Goal: Task Accomplishment & Management: Use online tool/utility

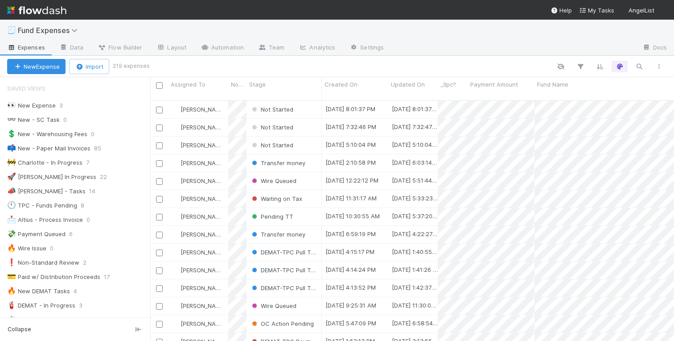
scroll to position [0, 0]
click at [310, 103] on div "Not Started" at bounding box center [284, 109] width 75 height 17
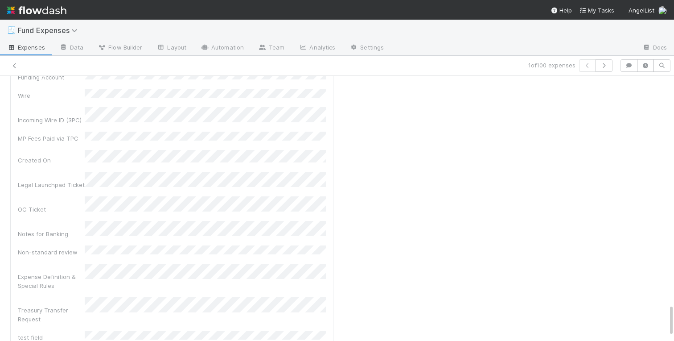
scroll to position [1887, 0]
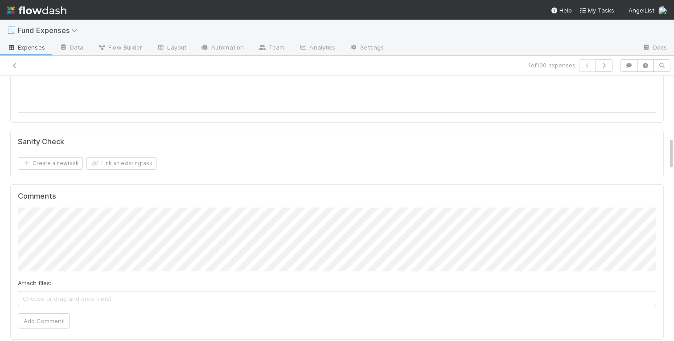
scroll to position [496, 0]
click at [633, 66] on icon "button" at bounding box center [629, 65] width 9 height 5
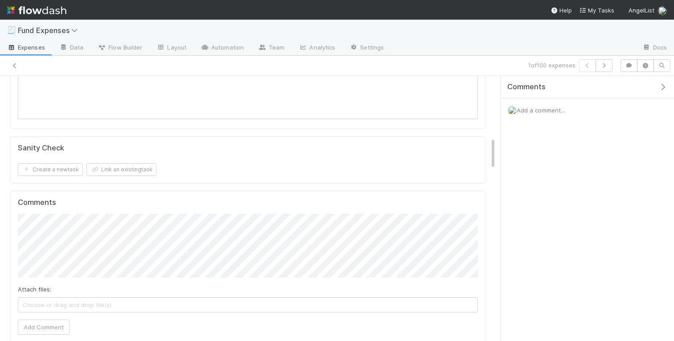
click at [534, 107] on span "Add a comment..." at bounding box center [541, 110] width 48 height 7
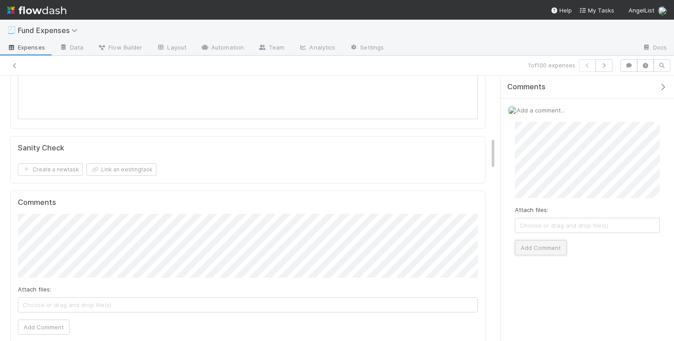
click at [547, 243] on button "Add Comment" at bounding box center [541, 247] width 52 height 15
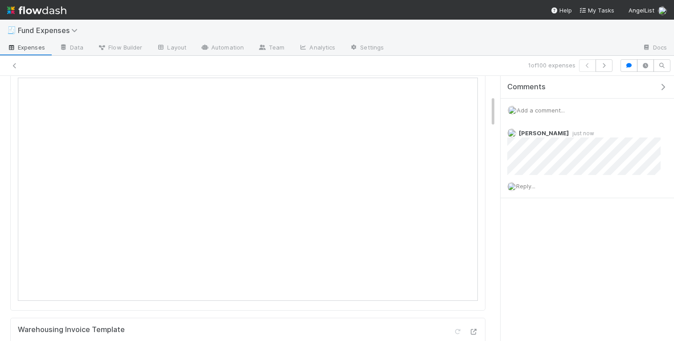
scroll to position [0, 0]
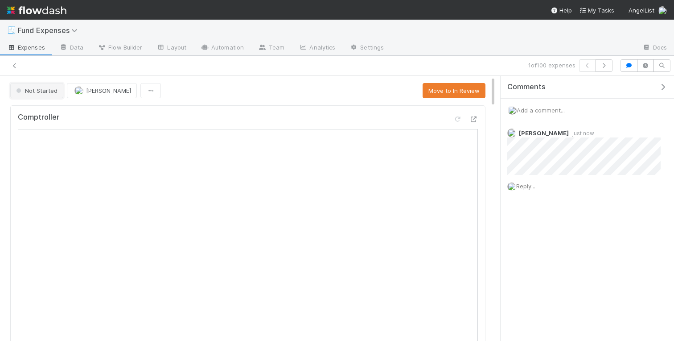
click at [47, 88] on span "Not Started" at bounding box center [35, 90] width 43 height 7
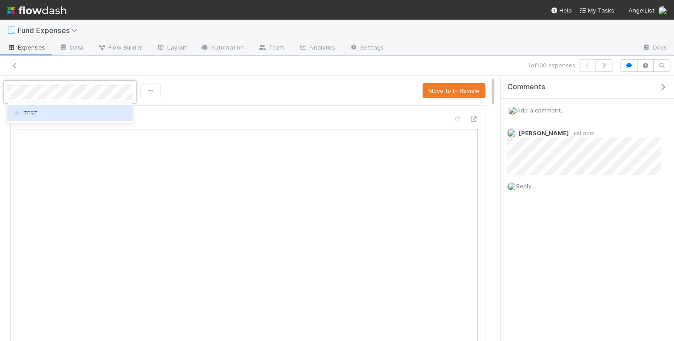
click at [64, 112] on div "TEST" at bounding box center [70, 113] width 126 height 16
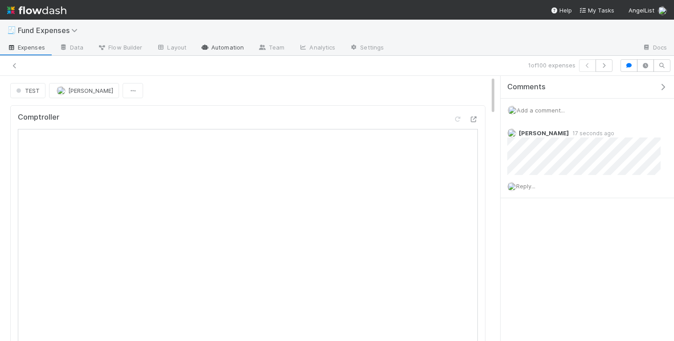
click at [214, 45] on link "Automation" at bounding box center [223, 48] width 58 height 14
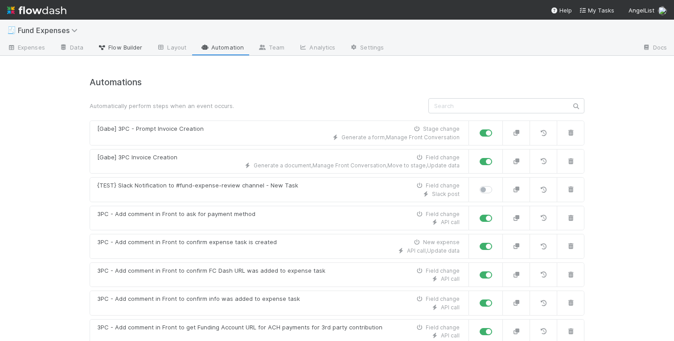
click at [127, 48] on span "Flow Builder" at bounding box center [120, 47] width 45 height 9
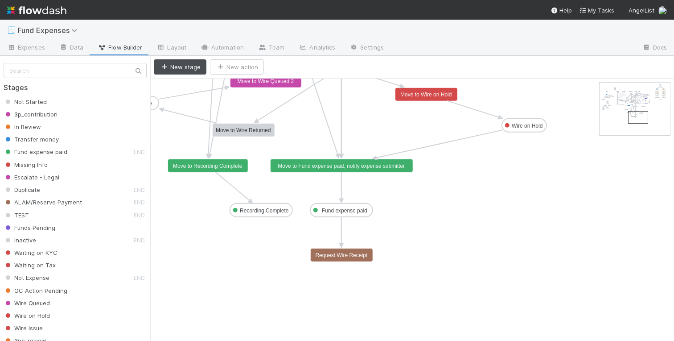
drag, startPoint x: 606, startPoint y: 87, endPoint x: 635, endPoint y: 116, distance: 40.4
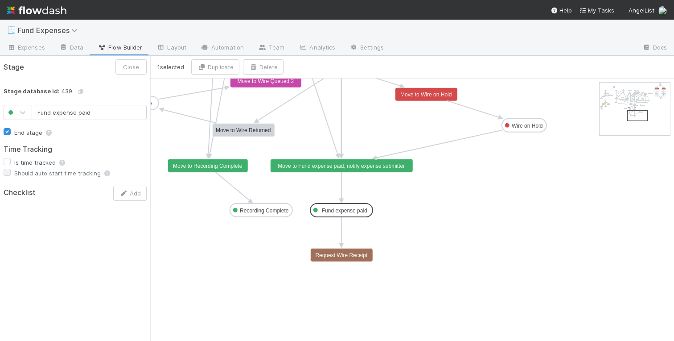
click at [340, 252] on text "Request Wire Receipt" at bounding box center [341, 255] width 52 height 6
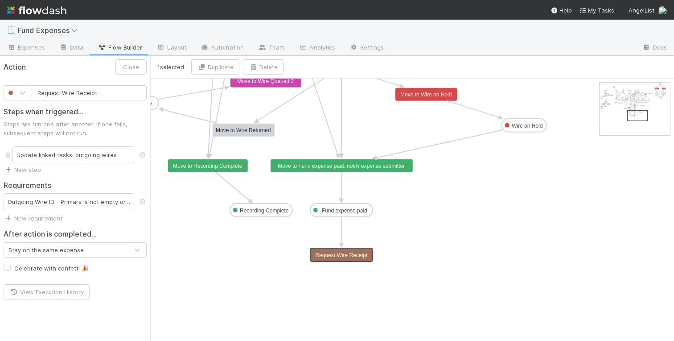
click at [343, 210] on text "Fund expense paid" at bounding box center [344, 210] width 45 height 6
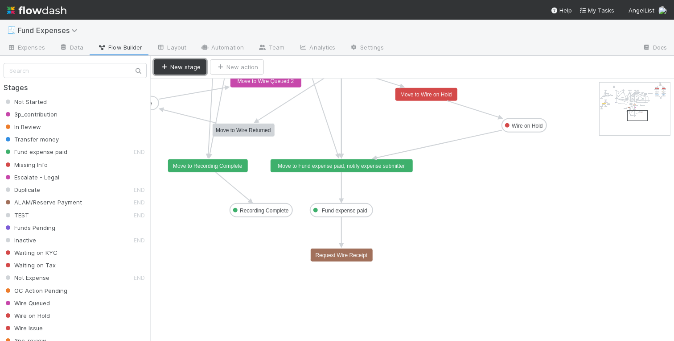
click at [189, 69] on button "New stage" at bounding box center [180, 66] width 53 height 15
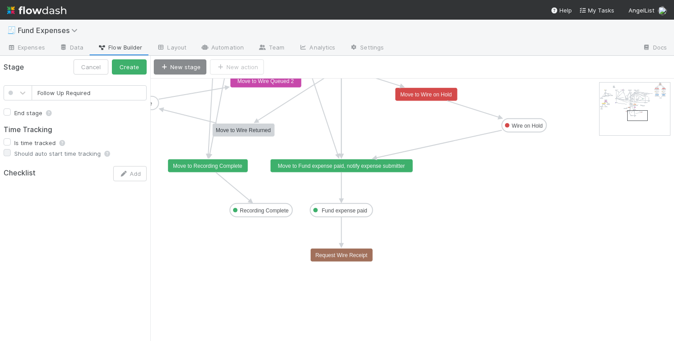
type input "Follow Up Required"
click at [88, 200] on div "Stage Cancel Create Follow Up Required End stage Time Tracking Is time tracked …" at bounding box center [75, 198] width 150 height 285
click at [126, 68] on button "Create" at bounding box center [129, 66] width 35 height 15
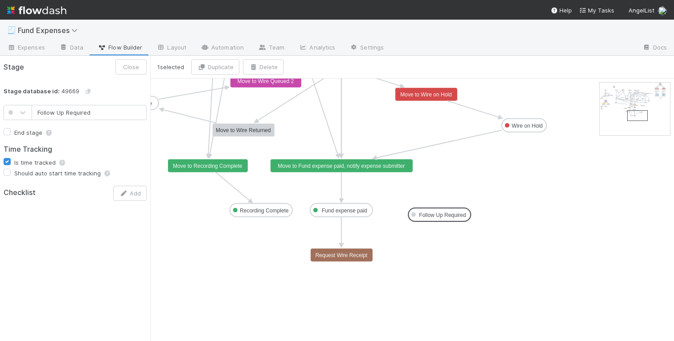
drag, startPoint x: 170, startPoint y: 89, endPoint x: 424, endPoint y: 215, distance: 283.7
click at [332, 256] on text "Request Wire Receipt" at bounding box center [341, 255] width 52 height 6
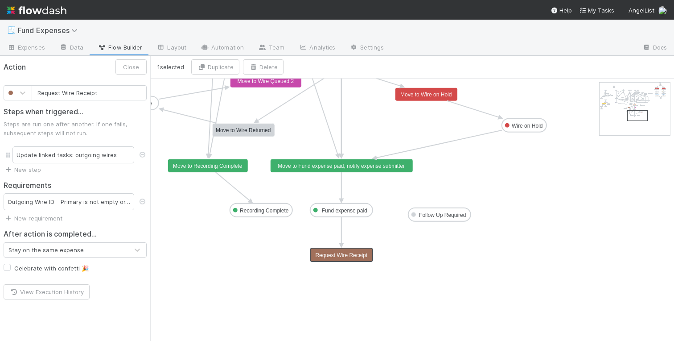
click at [246, 129] on text "Move to Wire Returned" at bounding box center [243, 130] width 55 height 6
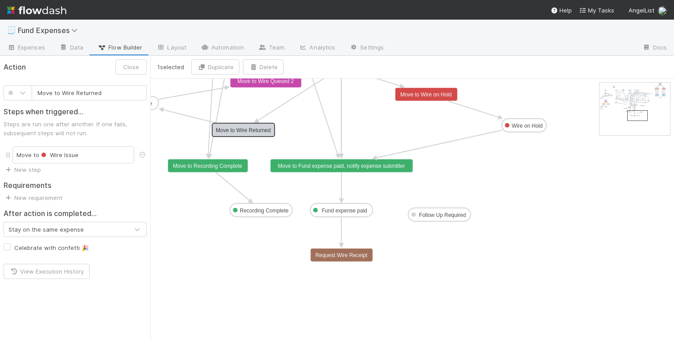
click at [317, 254] on text "Request Wire Receipt" at bounding box center [341, 255] width 52 height 6
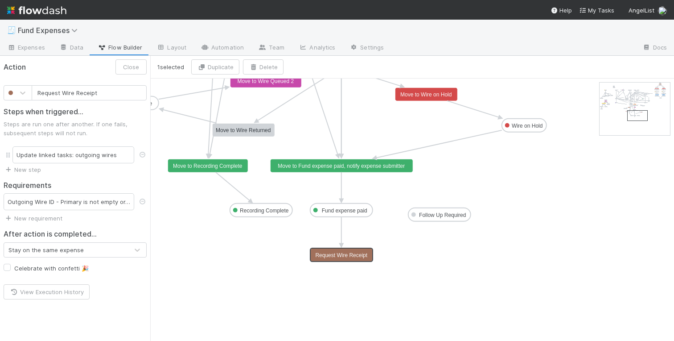
click at [235, 128] on text "Move to Wire Returned" at bounding box center [243, 130] width 55 height 6
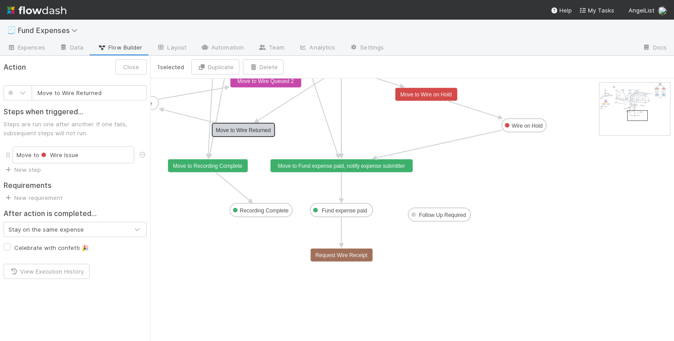
click at [342, 250] on rect at bounding box center [341, 254] width 62 height 13
type input "Request Wire Receipt"
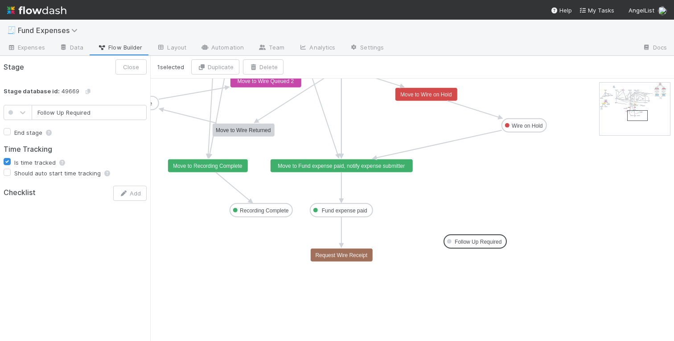
drag, startPoint x: 426, startPoint y: 216, endPoint x: 463, endPoint y: 244, distance: 45.9
click at [140, 64] on button "Close" at bounding box center [131, 66] width 31 height 15
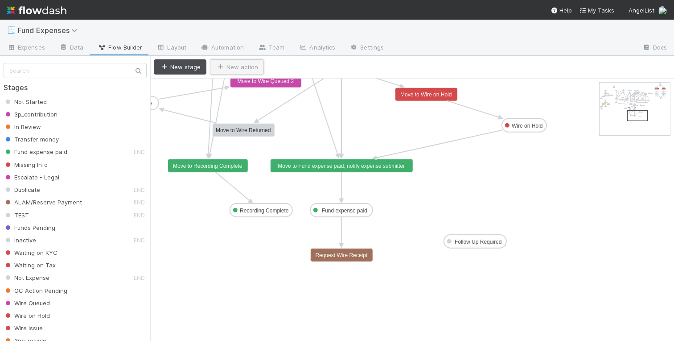
click at [225, 67] on button "New action" at bounding box center [237, 66] width 54 height 15
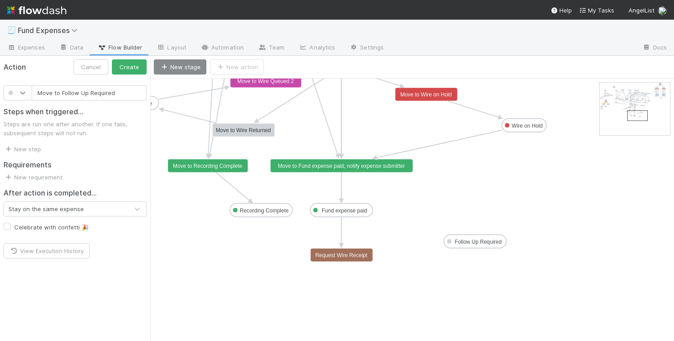
type input "Move to Follow Up Required"
click at [15, 93] on div at bounding box center [23, 92] width 16 height 9
click at [16, 157] on div at bounding box center [18, 161] width 18 height 9
click at [132, 66] on button "Create" at bounding box center [129, 66] width 35 height 15
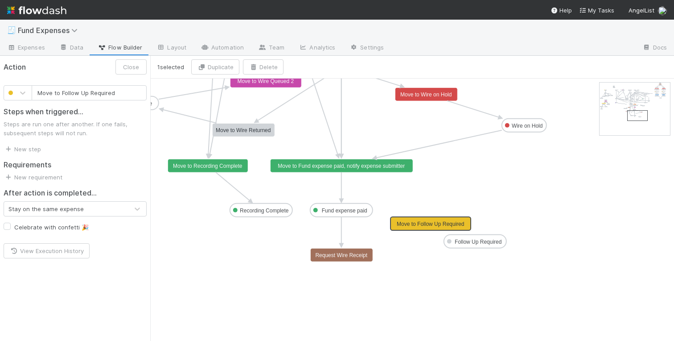
drag, startPoint x: 241, startPoint y: 89, endPoint x: 412, endPoint y: 223, distance: 216.4
drag, startPoint x: 341, startPoint y: 216, endPoint x: 398, endPoint y: 224, distance: 57.6
click at [346, 211] on text "Fund expense paid" at bounding box center [344, 210] width 45 height 6
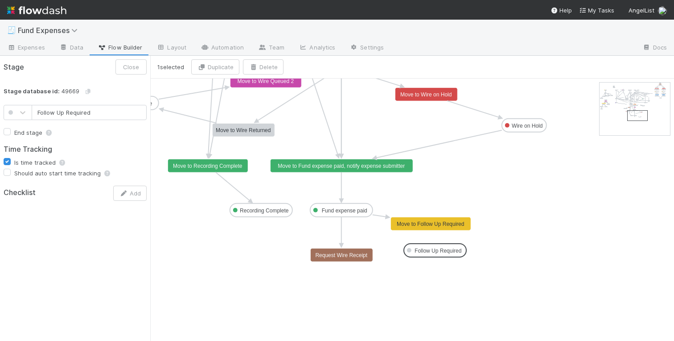
drag, startPoint x: 472, startPoint y: 243, endPoint x: 431, endPoint y: 252, distance: 41.7
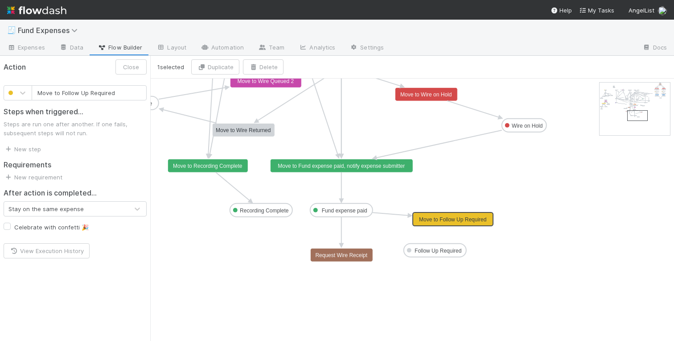
drag, startPoint x: 438, startPoint y: 225, endPoint x: 459, endPoint y: 221, distance: 21.7
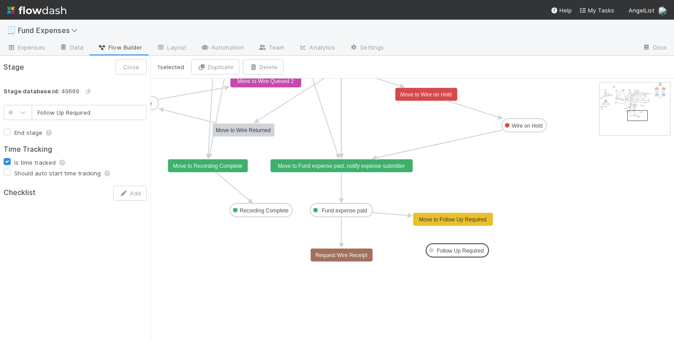
drag, startPoint x: 434, startPoint y: 251, endPoint x: 457, endPoint y: 250, distance: 22.8
click at [459, 248] on text "Follow Up Required" at bounding box center [460, 251] width 47 height 6
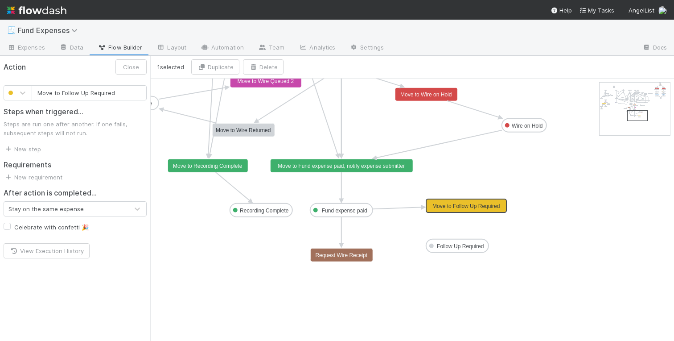
drag, startPoint x: 453, startPoint y: 217, endPoint x: 464, endPoint y: 205, distance: 16.4
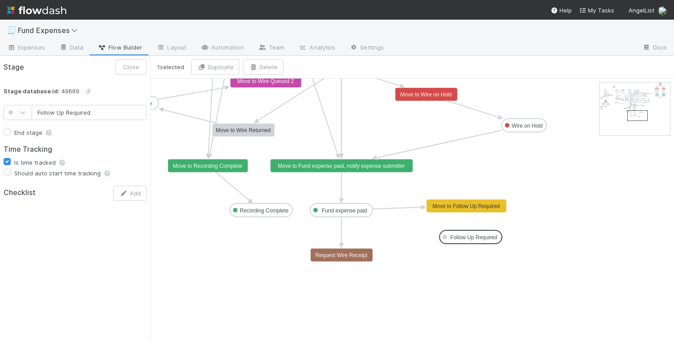
drag, startPoint x: 464, startPoint y: 244, endPoint x: 475, endPoint y: 233, distance: 16.1
drag, startPoint x: 466, startPoint y: 211, endPoint x: 463, endPoint y: 230, distance: 19.9
drag, startPoint x: 465, startPoint y: 236, endPoint x: 459, endPoint y: 238, distance: 6.4
click at [471, 236] on text "Follow Up Required" at bounding box center [469, 237] width 47 height 6
click at [23, 114] on icon at bounding box center [22, 112] width 9 height 9
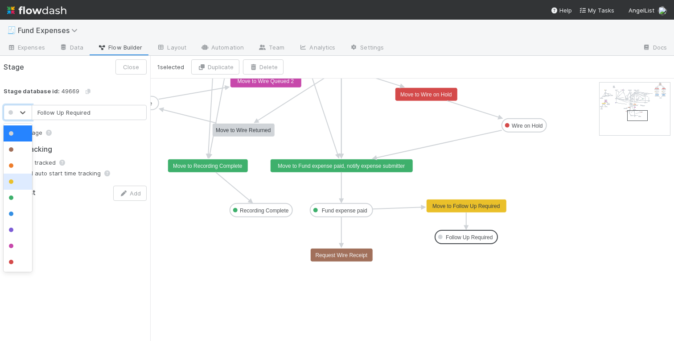
click at [17, 179] on div at bounding box center [18, 181] width 18 height 9
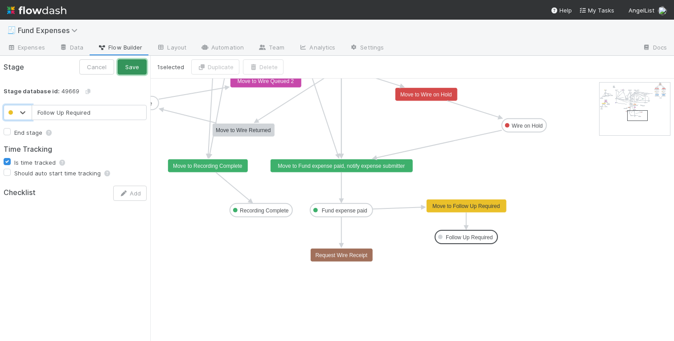
click at [135, 67] on button "Save" at bounding box center [132, 66] width 29 height 15
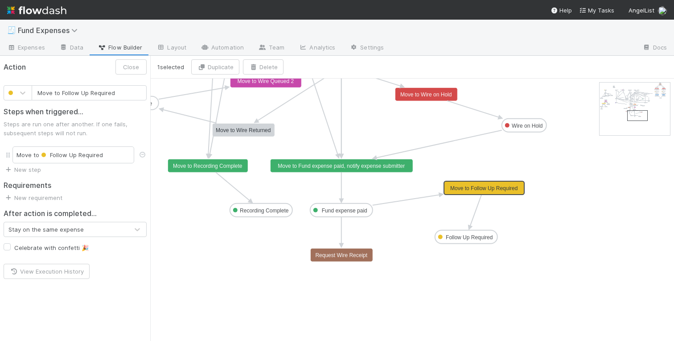
drag, startPoint x: 459, startPoint y: 205, endPoint x: 476, endPoint y: 185, distance: 26.6
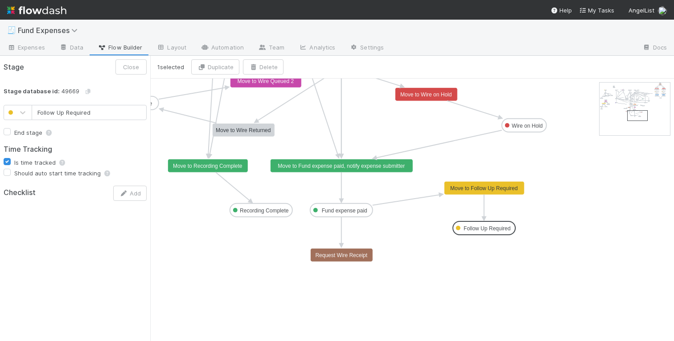
drag, startPoint x: 474, startPoint y: 239, endPoint x: 490, endPoint y: 231, distance: 18.4
drag, startPoint x: 489, startPoint y: 227, endPoint x: 489, endPoint y: 223, distance: 4.5
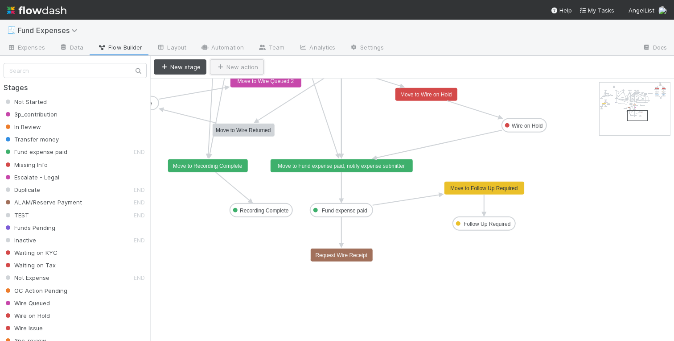
click at [220, 69] on icon "button" at bounding box center [220, 67] width 9 height 6
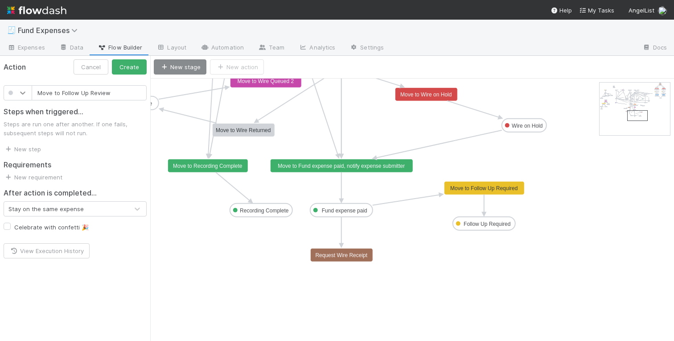
type input "Move to Follow Up Review"
click at [17, 96] on div at bounding box center [23, 92] width 16 height 9
click at [19, 201] on div at bounding box center [18, 194] width 29 height 16
click at [120, 69] on button "Create" at bounding box center [129, 66] width 35 height 15
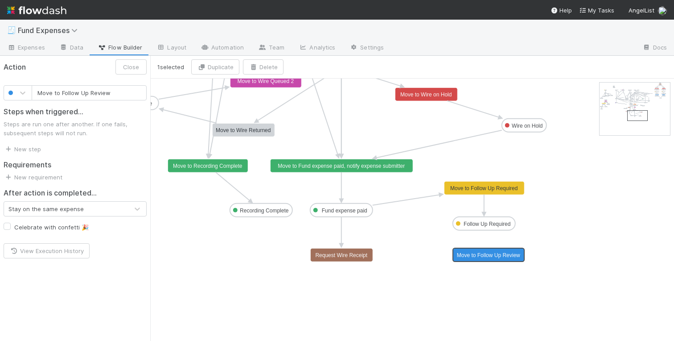
drag, startPoint x: 250, startPoint y: 88, endPoint x: 483, endPoint y: 253, distance: 285.4
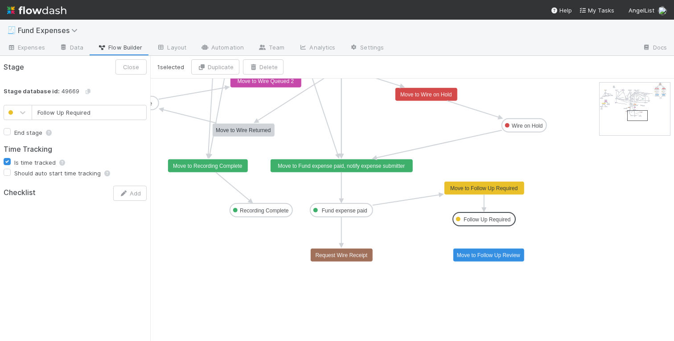
drag, startPoint x: 494, startPoint y: 221, endPoint x: 494, endPoint y: 214, distance: 6.7
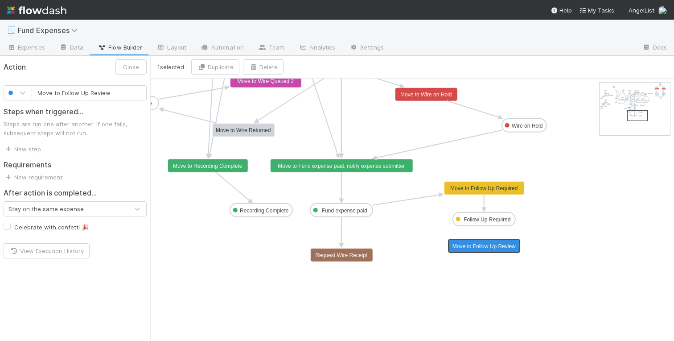
drag, startPoint x: 495, startPoint y: 254, endPoint x: 492, endPoint y: 246, distance: 8.9
drag, startPoint x: 484, startPoint y: 226, endPoint x: 483, endPoint y: 241, distance: 14.7
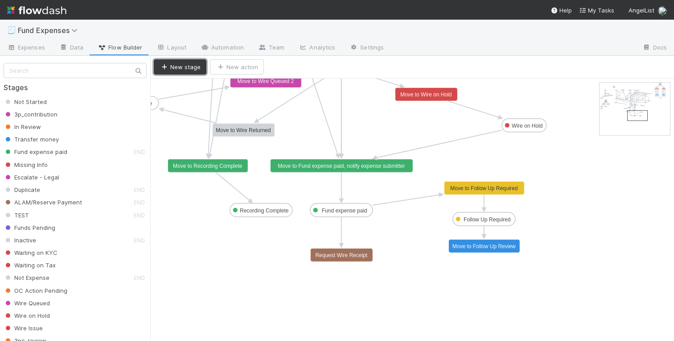
click at [175, 63] on button "New stage" at bounding box center [180, 66] width 53 height 15
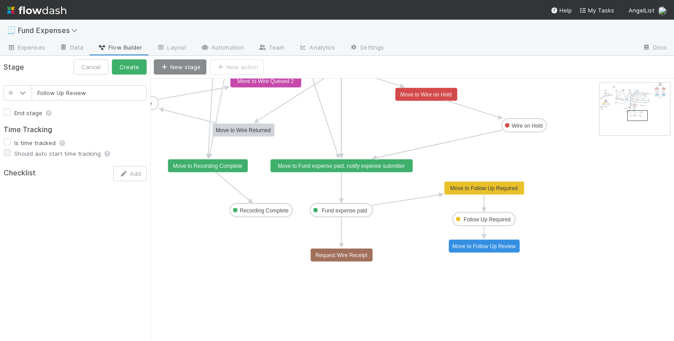
type input "Follow Up Review"
click at [22, 92] on icon at bounding box center [22, 92] width 9 height 9
click at [21, 190] on div at bounding box center [18, 194] width 18 height 9
click at [131, 66] on button "Create" at bounding box center [129, 66] width 35 height 15
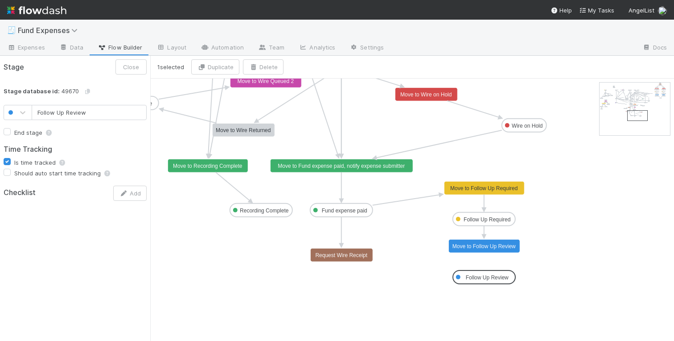
drag, startPoint x: 189, startPoint y: 90, endPoint x: 488, endPoint y: 277, distance: 352.9
drag, startPoint x: 484, startPoint y: 253, endPoint x: 484, endPoint y: 271, distance: 17.4
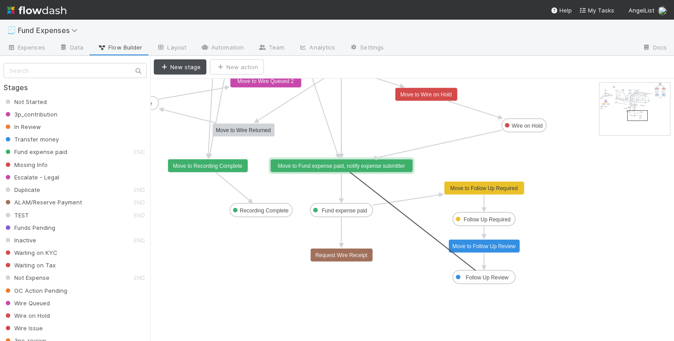
drag, startPoint x: 484, startPoint y: 283, endPoint x: 341, endPoint y: 173, distance: 180.0
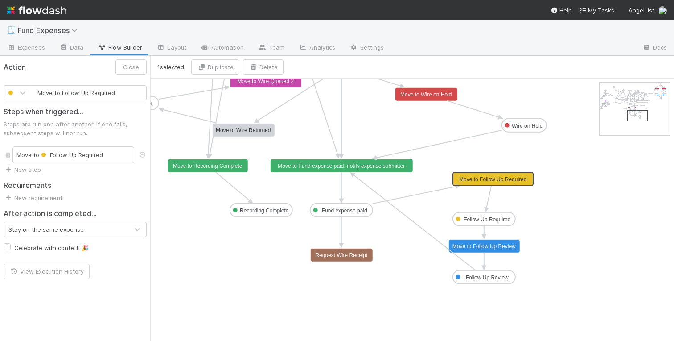
drag, startPoint x: 480, startPoint y: 189, endPoint x: 488, endPoint y: 179, distance: 12.7
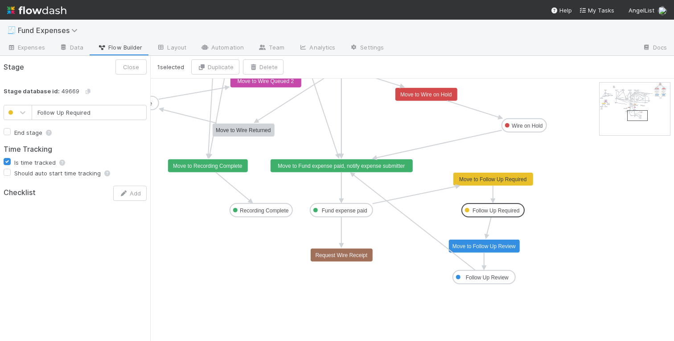
drag, startPoint x: 493, startPoint y: 216, endPoint x: 501, endPoint y: 208, distance: 11.0
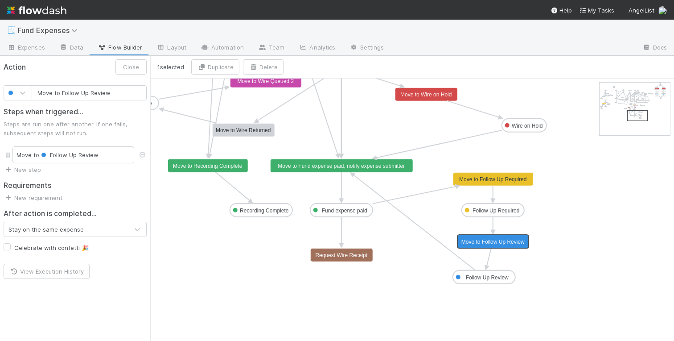
drag, startPoint x: 497, startPoint y: 245, endPoint x: 504, endPoint y: 240, distance: 8.6
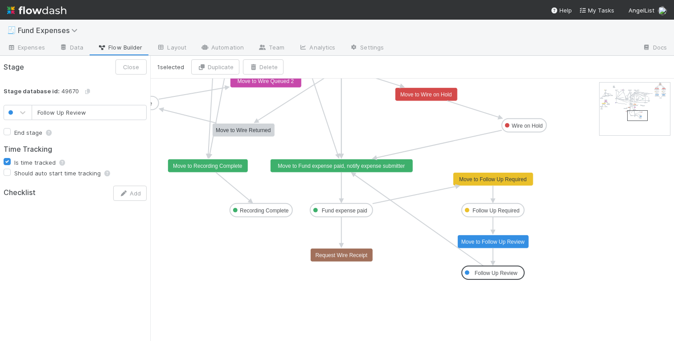
drag, startPoint x: 497, startPoint y: 277, endPoint x: 507, endPoint y: 274, distance: 10.7
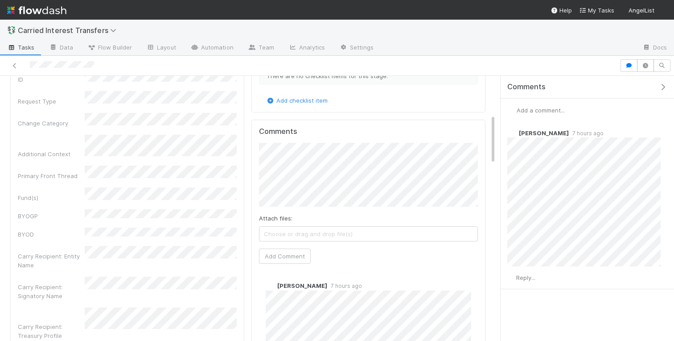
scroll to position [56, 0]
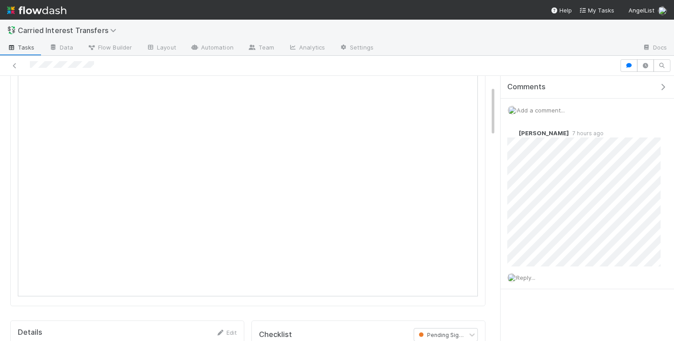
click at [662, 86] on icon "button" at bounding box center [663, 86] width 9 height 7
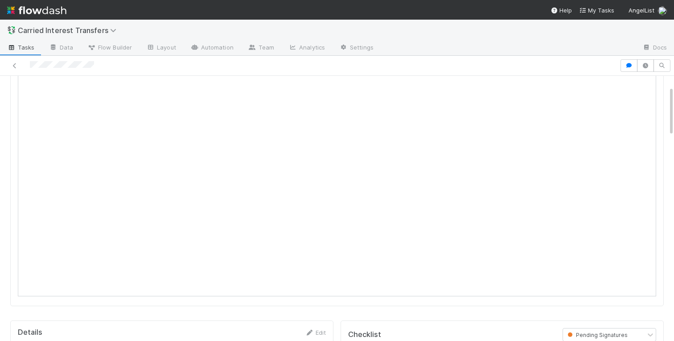
scroll to position [0, 0]
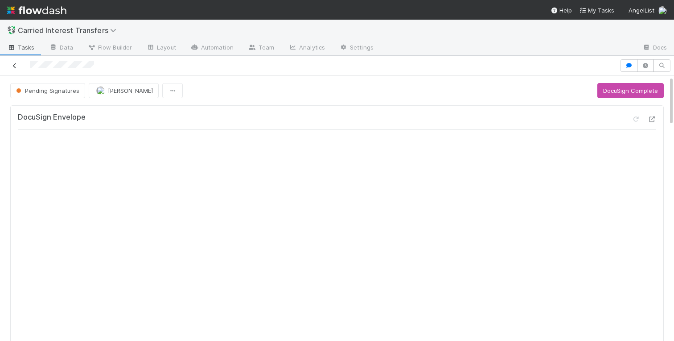
click at [12, 67] on icon at bounding box center [14, 66] width 9 height 6
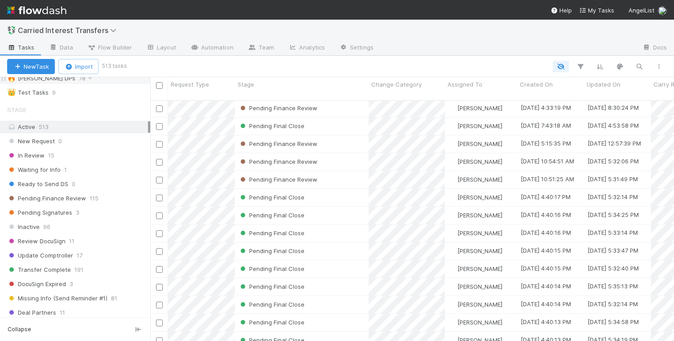
scroll to position [474, 0]
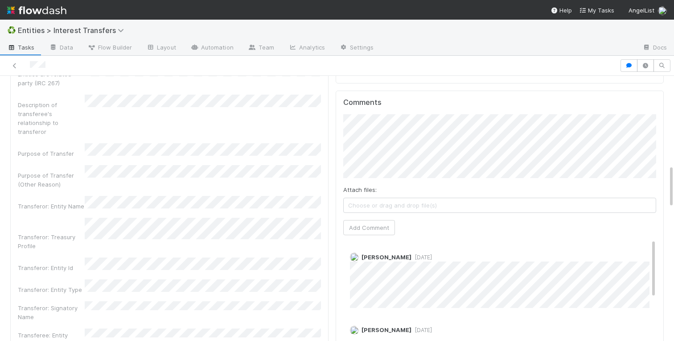
scroll to position [540, 0]
click at [406, 147] on span "Janice Garcia" at bounding box center [401, 149] width 45 height 7
click at [383, 227] on button "Add Comment" at bounding box center [369, 225] width 52 height 15
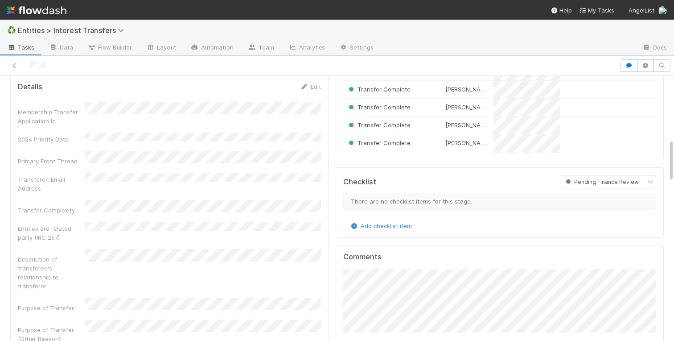
scroll to position [671, 0]
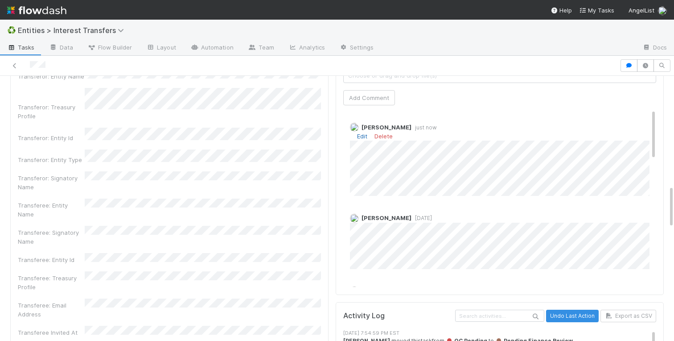
click at [363, 135] on link "Edit" at bounding box center [362, 135] width 10 height 7
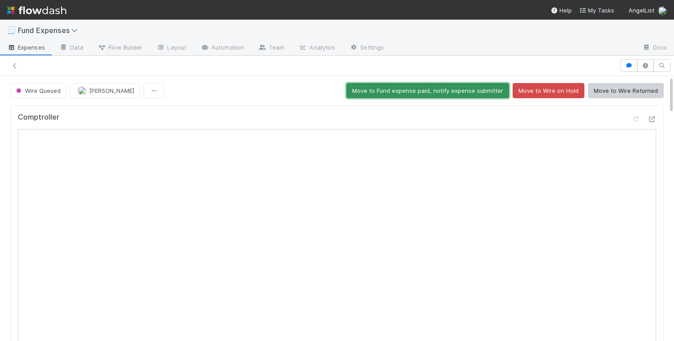
click at [425, 89] on button "Move to Fund expense paid, notify expense submitter" at bounding box center [428, 90] width 163 height 15
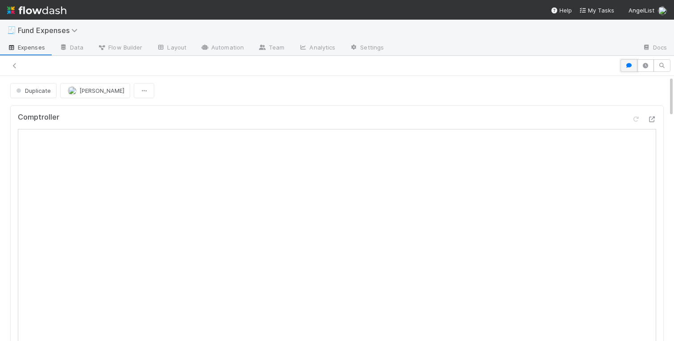
click at [627, 70] on button "button" at bounding box center [629, 65] width 17 height 12
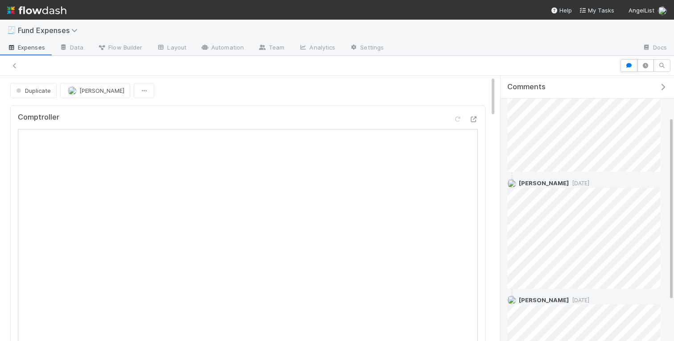
scroll to position [115, 0]
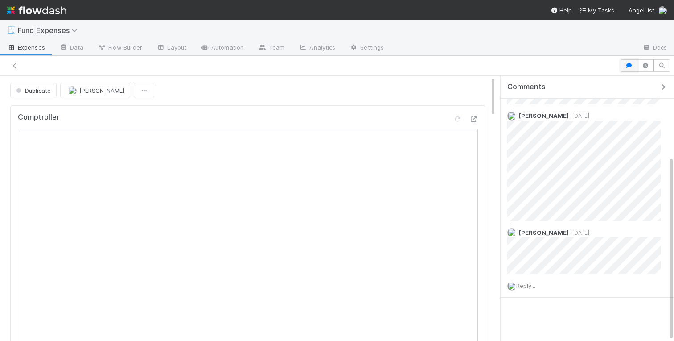
click at [626, 63] on icon "button" at bounding box center [629, 65] width 9 height 5
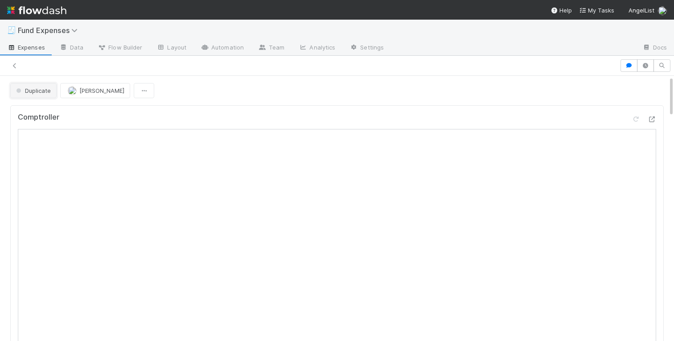
click at [43, 91] on span "Duplicate" at bounding box center [32, 90] width 37 height 7
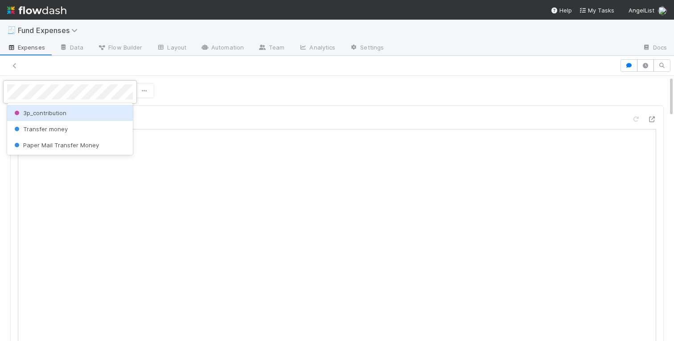
scroll to position [0, 0]
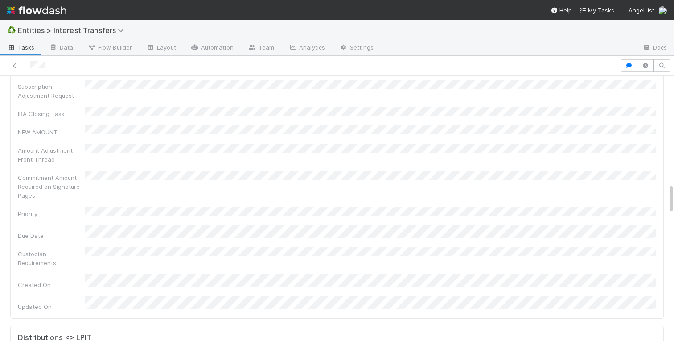
scroll to position [1099, 0]
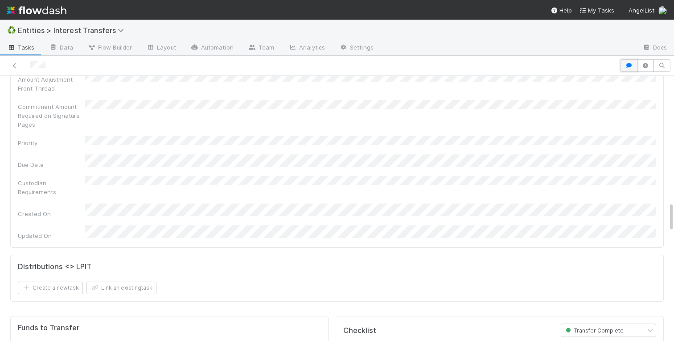
click at [630, 64] on icon "button" at bounding box center [629, 65] width 9 height 5
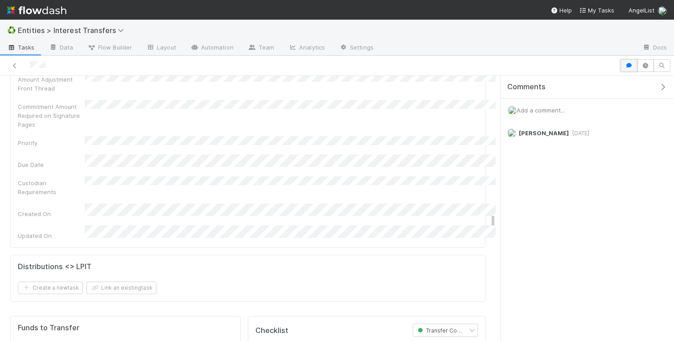
scroll to position [0, 0]
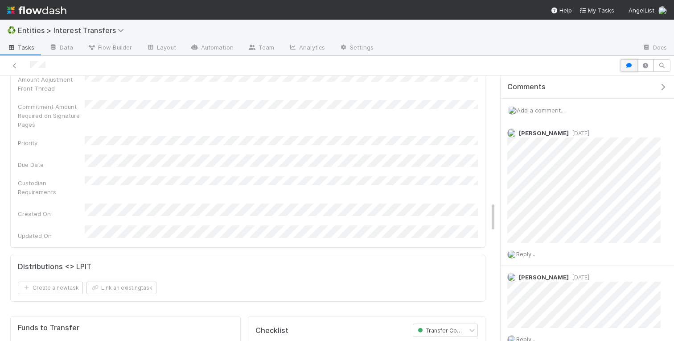
click at [625, 66] on icon "button" at bounding box center [629, 65] width 9 height 5
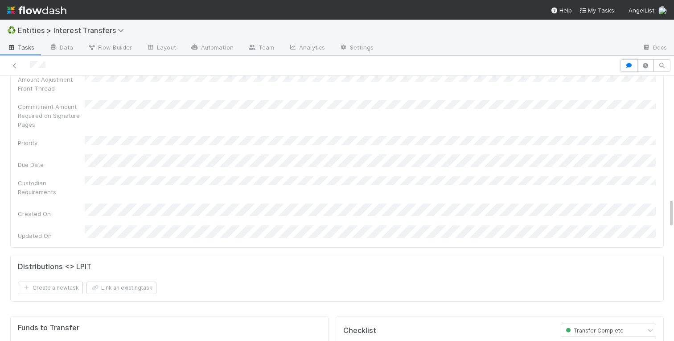
scroll to position [181, 313]
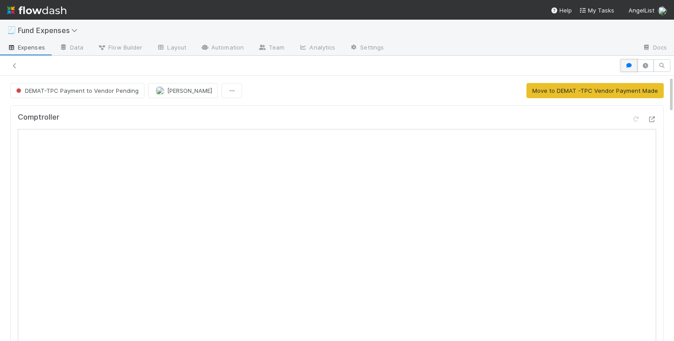
click at [628, 69] on button "button" at bounding box center [629, 65] width 17 height 12
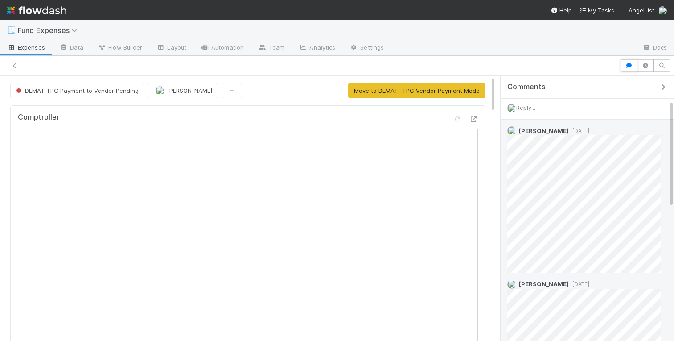
scroll to position [119, 0]
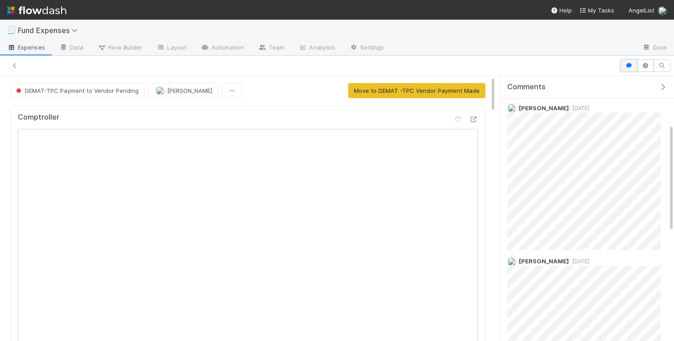
click at [627, 65] on icon "button" at bounding box center [629, 65] width 9 height 5
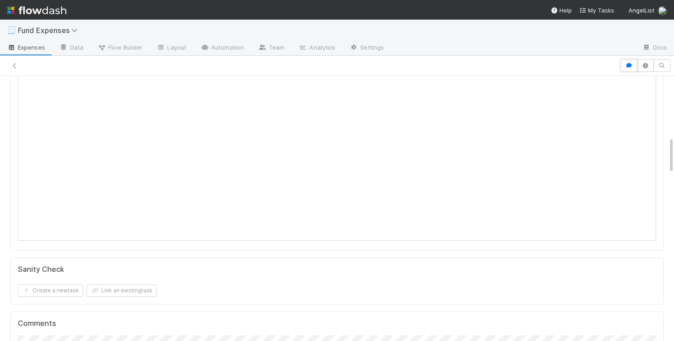
scroll to position [0, 0]
